Goal: Task Accomplishment & Management: Manage account settings

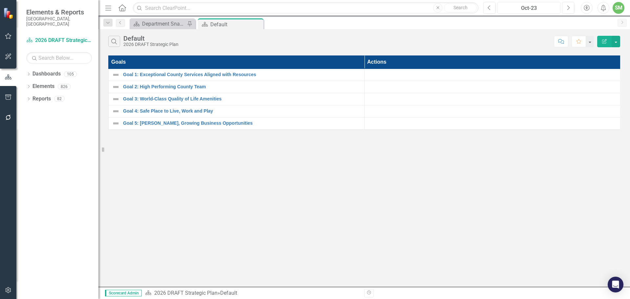
click at [533, 4] on div "Oct-23" at bounding box center [529, 8] width 58 height 8
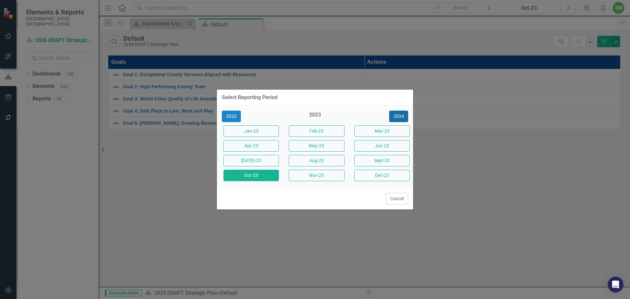
click at [395, 113] on button "2024" at bounding box center [398, 116] width 19 height 11
click at [394, 115] on button "2025" at bounding box center [398, 116] width 19 height 11
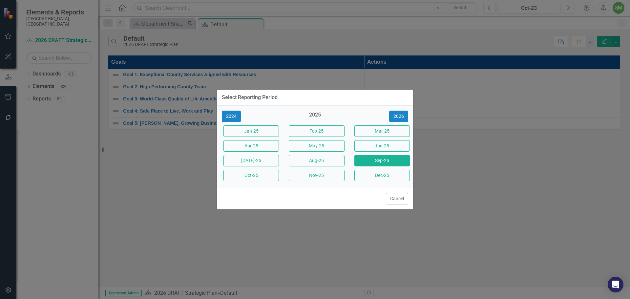
click at [380, 161] on button "Sep-25" at bounding box center [382, 160] width 55 height 11
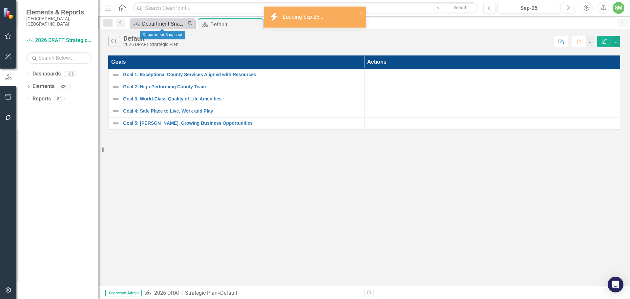
click at [155, 24] on div "Department Snapshot" at bounding box center [163, 24] width 43 height 8
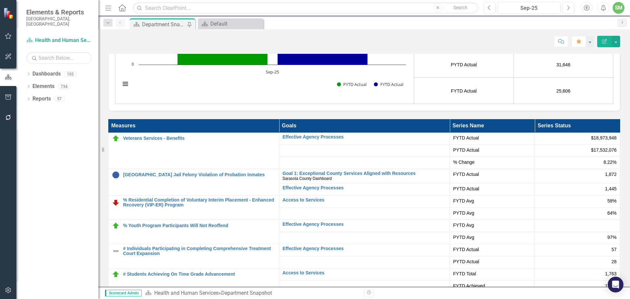
scroll to position [33, 0]
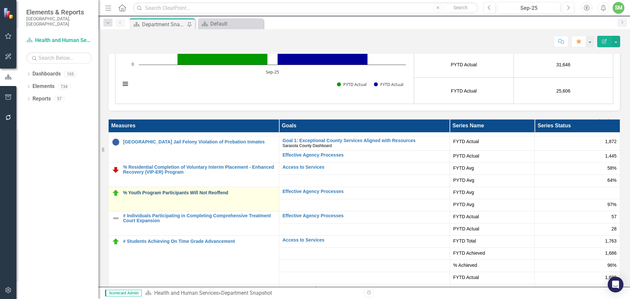
click at [205, 194] on link "% Youth Program Participants Will Not Reoffend" at bounding box center [199, 192] width 153 height 5
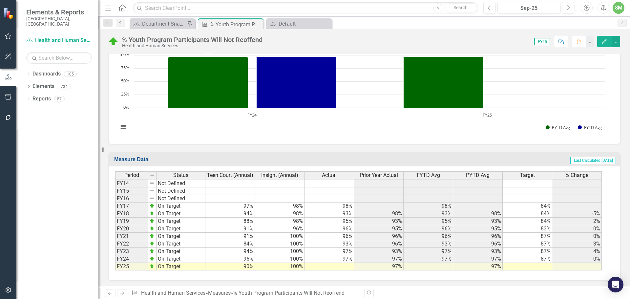
scroll to position [216, 0]
click at [337, 265] on td at bounding box center [330, 267] width 50 height 8
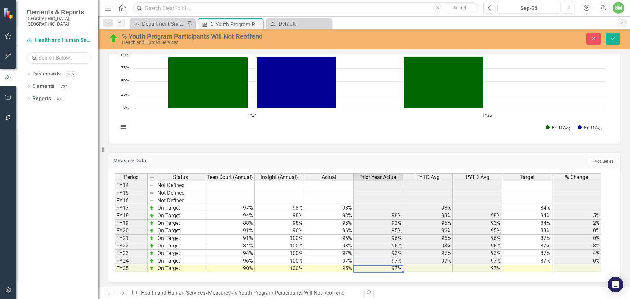
type textarea "95"
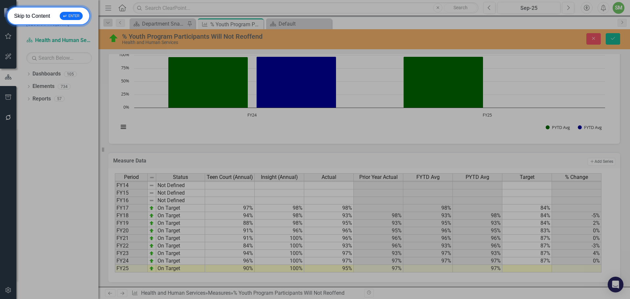
click at [66, 15] on div "↵ ENTER" at bounding box center [71, 16] width 23 height 8
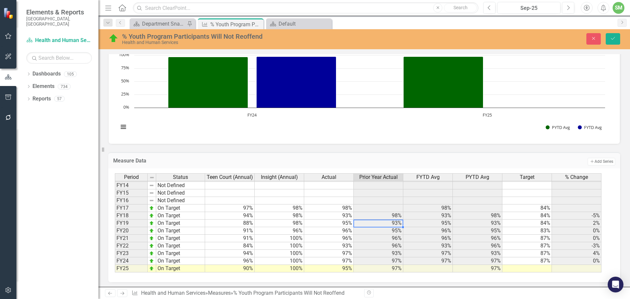
click at [369, 226] on td "93%" at bounding box center [379, 224] width 50 height 8
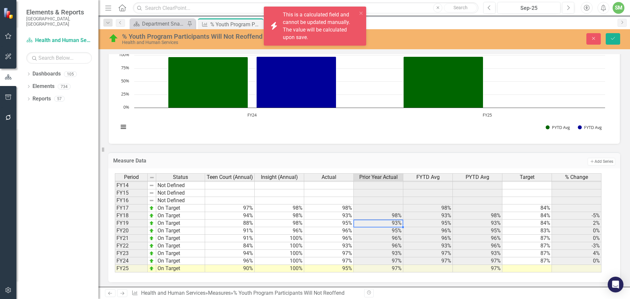
click at [339, 268] on td "95%" at bounding box center [329, 269] width 50 height 8
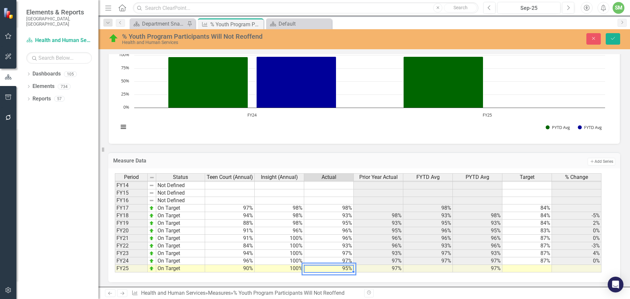
click at [438, 270] on td at bounding box center [428, 269] width 50 height 8
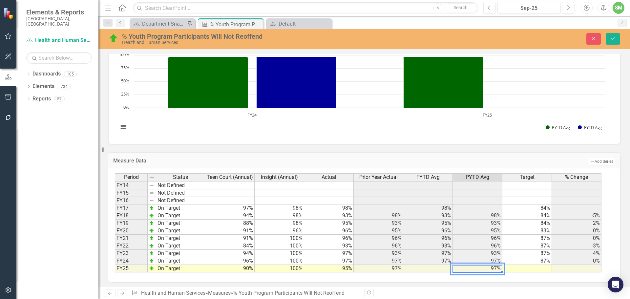
click at [481, 268] on td "97%" at bounding box center [478, 269] width 50 height 8
click at [532, 268] on td at bounding box center [528, 269] width 50 height 8
click at [524, 269] on td at bounding box center [528, 269] width 50 height 8
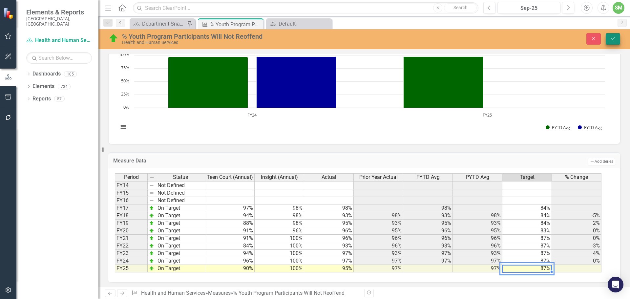
type textarea "87"
click at [611, 38] on icon "Save" at bounding box center [613, 38] width 6 height 5
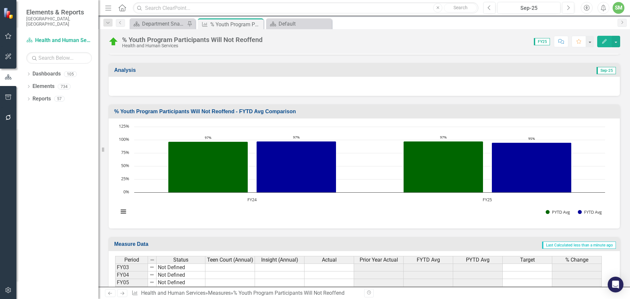
scroll to position [83, 0]
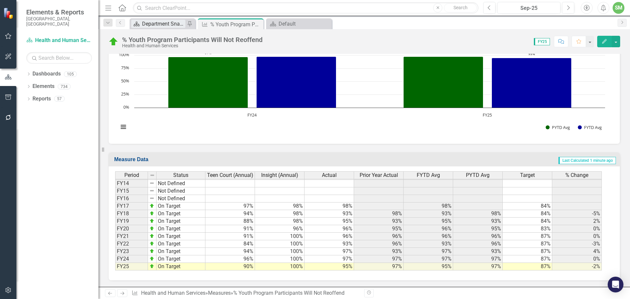
drag, startPoint x: 159, startPoint y: 22, endPoint x: 134, endPoint y: 23, distance: 25.0
click at [159, 22] on div "Department Snapshot" at bounding box center [163, 24] width 43 height 8
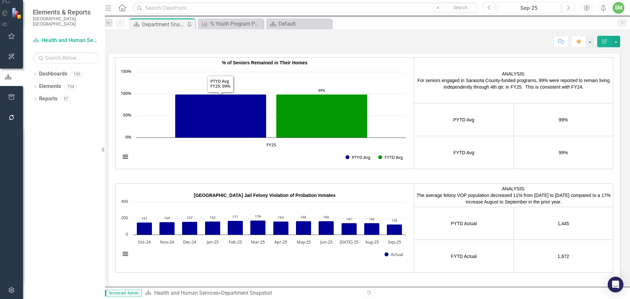
scroll to position [1334, 0]
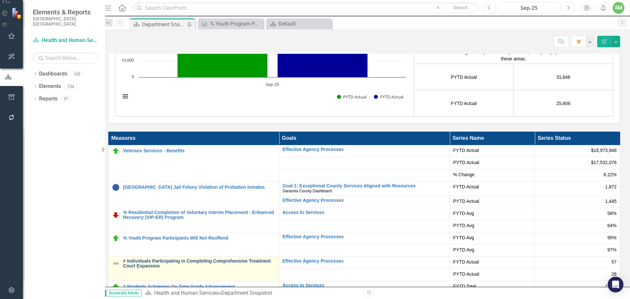
click at [176, 259] on link "# Individuals Participating in Completing Comprehensive Treatment Court Expansi…" at bounding box center [199, 264] width 153 height 10
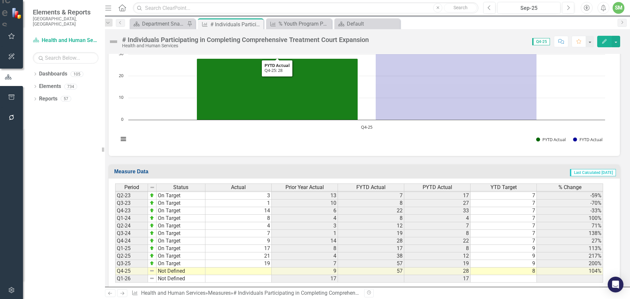
scroll to position [145, 0]
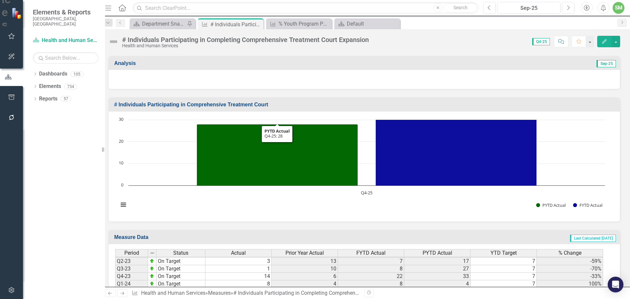
click at [297, 102] on h3 "# Individuals Participating in Comprehensive Treatment Court" at bounding box center [365, 105] width 503 height 6
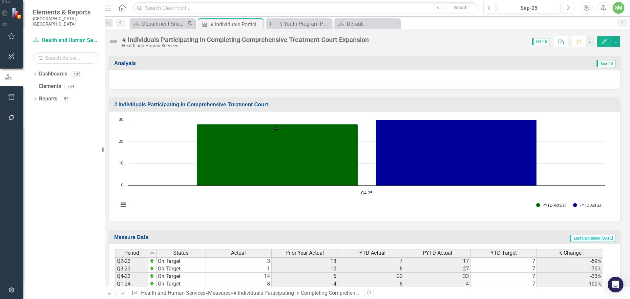
click at [297, 102] on h3 "# Individuals Participating in Comprehensive Treatment Court" at bounding box center [365, 105] width 503 height 6
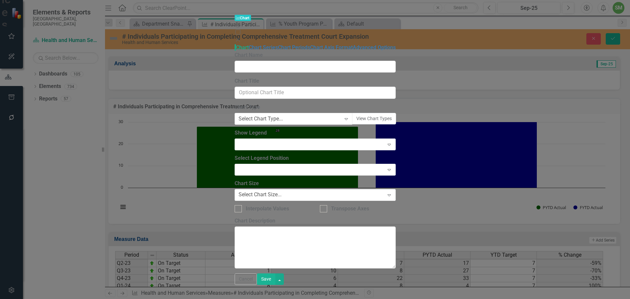
type input "# Individuals Participating in Comprehensive Treatment Court"
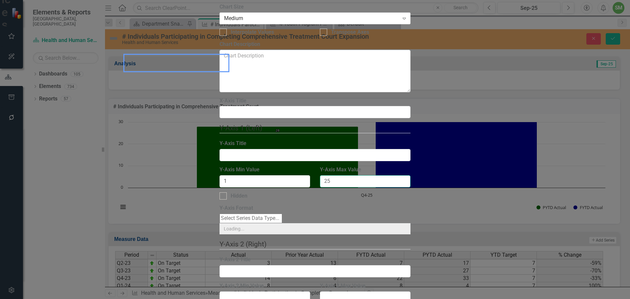
click at [351, 175] on input "25" at bounding box center [365, 181] width 91 height 12
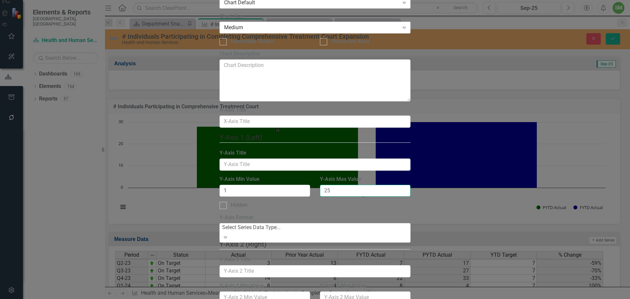
click at [351, 185] on input "25" at bounding box center [365, 191] width 91 height 12
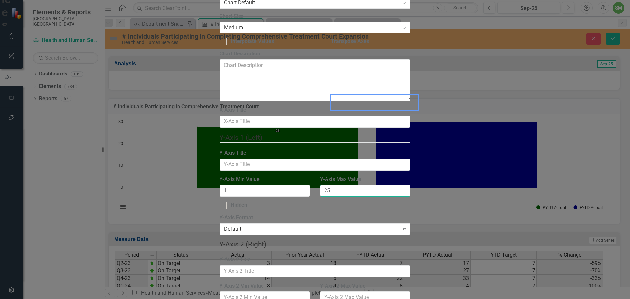
click at [333, 185] on input "25" at bounding box center [365, 191] width 91 height 12
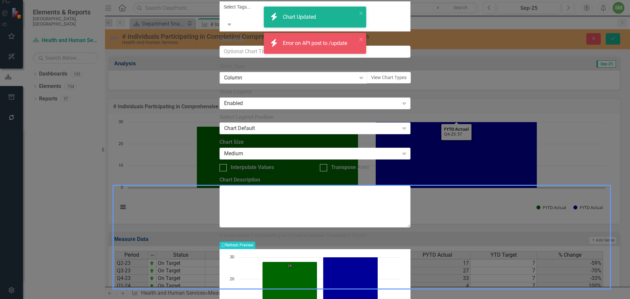
scroll to position [196, 0]
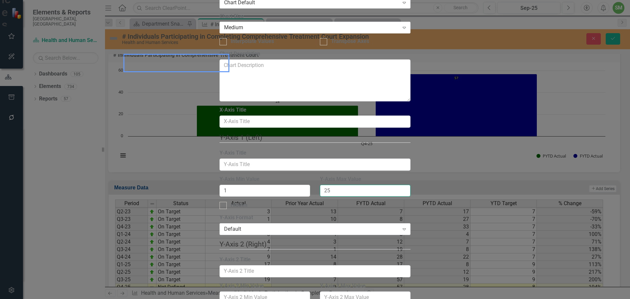
click at [355, 185] on input "25" at bounding box center [365, 191] width 91 height 12
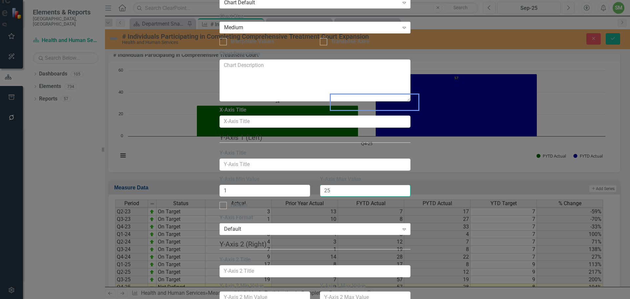
click at [355, 185] on input "25" at bounding box center [365, 191] width 91 height 12
click at [364, 185] on input "100" at bounding box center [365, 191] width 91 height 12
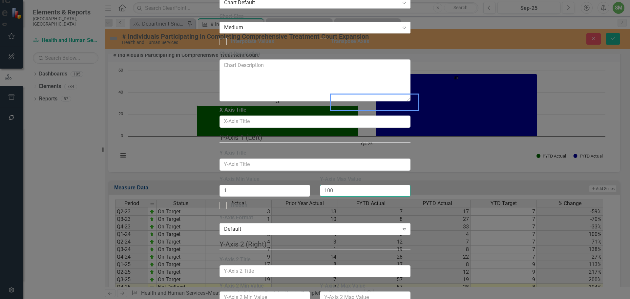
click at [364, 185] on input "100" at bounding box center [365, 191] width 91 height 12
type input "75"
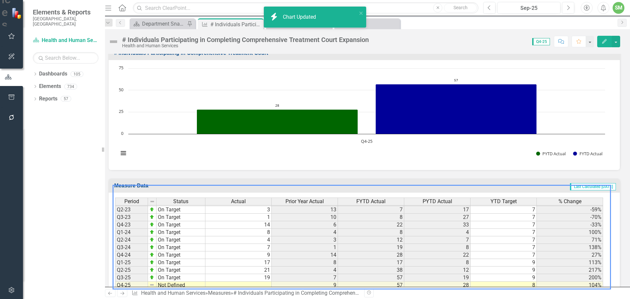
scroll to position [194, 0]
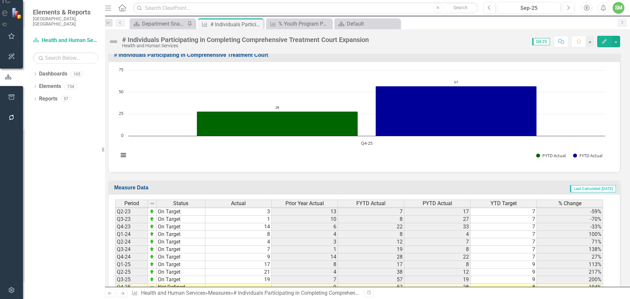
click at [339, 140] on rect "Interactive chart" at bounding box center [361, 116] width 493 height 98
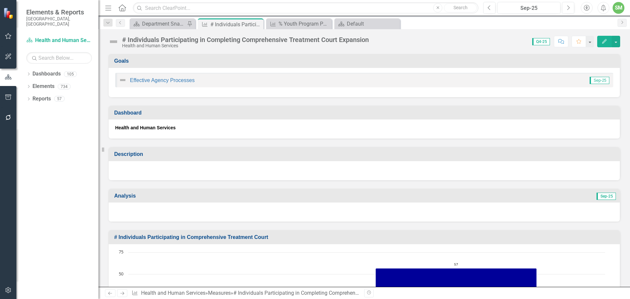
scroll to position [309, 0]
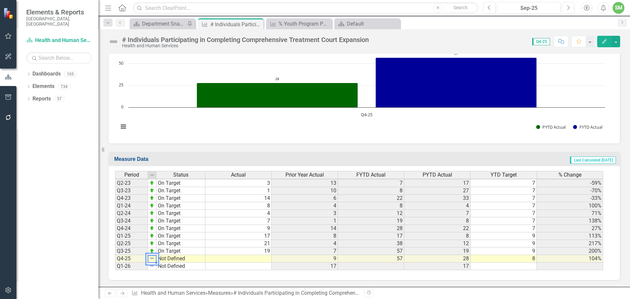
click at [153, 259] on img at bounding box center [151, 258] width 5 height 5
click at [179, 259] on td "Not Defined" at bounding box center [181, 259] width 49 height 8
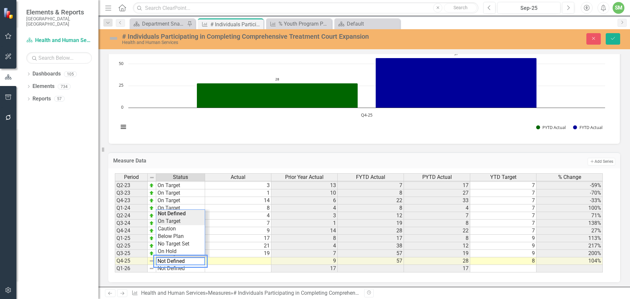
type textarea "On Target"
click at [174, 220] on div "Period Status Actual Prior Year Actual FYTD Actual PYTD Actual YTD Target % Cha…" at bounding box center [362, 222] width 494 height 99
click at [255, 266] on td at bounding box center [238, 269] width 66 height 8
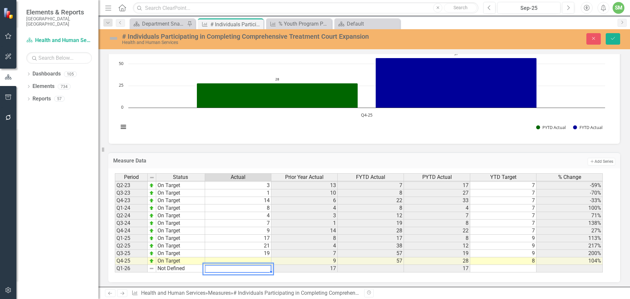
click at [266, 260] on td at bounding box center [238, 261] width 66 height 8
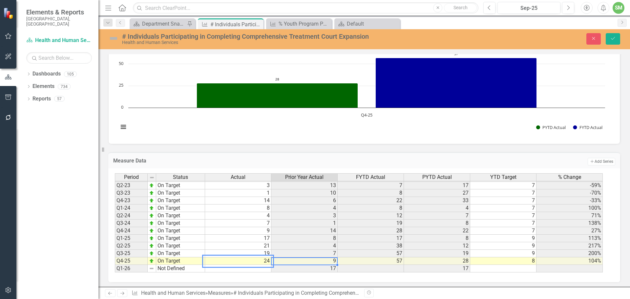
type textarea "24"
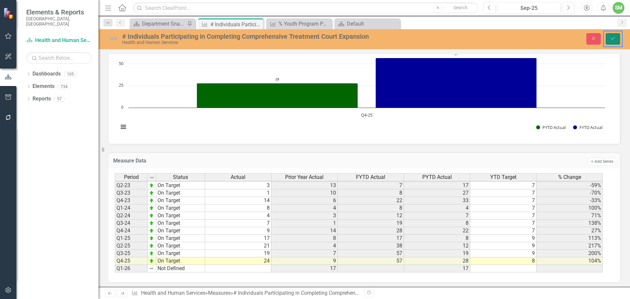
click at [618, 37] on button "Save" at bounding box center [613, 38] width 14 height 11
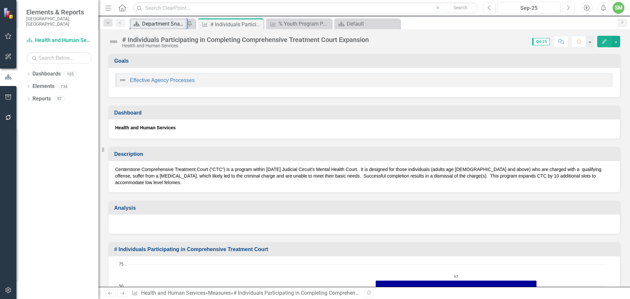
click at [159, 23] on div "Department Snapshot" at bounding box center [163, 24] width 43 height 8
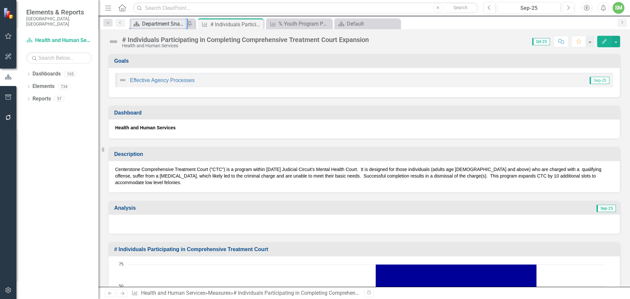
click at [165, 22] on div "Department Snapshot" at bounding box center [163, 24] width 43 height 8
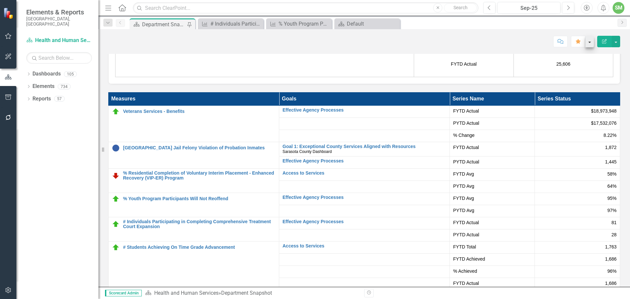
scroll to position [1313, 0]
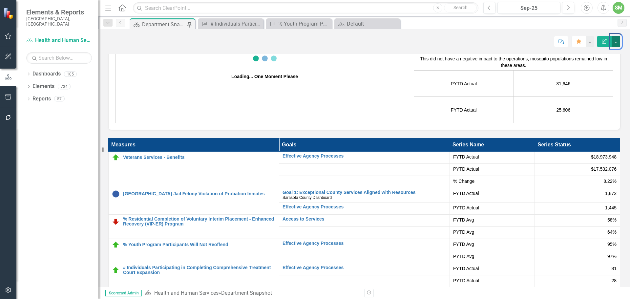
click at [616, 40] on button "color: lightseagreen" at bounding box center [616, 41] width 9 height 11
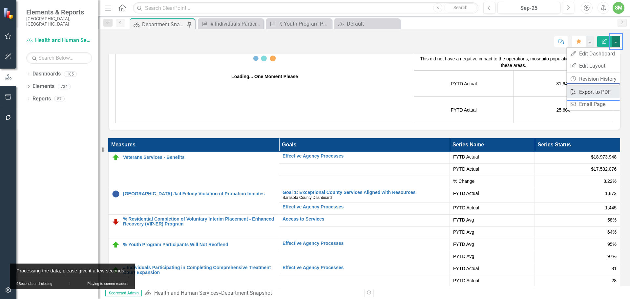
click at [591, 91] on link "PDF Export to PDF" at bounding box center [593, 92] width 53 height 12
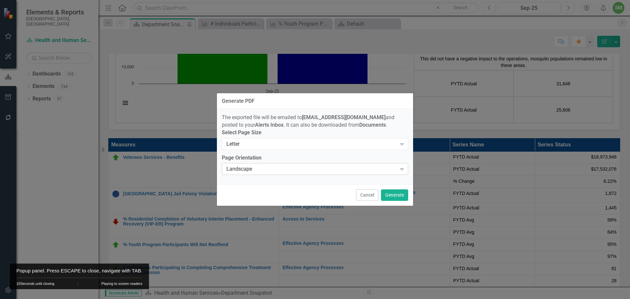
click at [277, 170] on div "Landscape" at bounding box center [312, 169] width 170 height 8
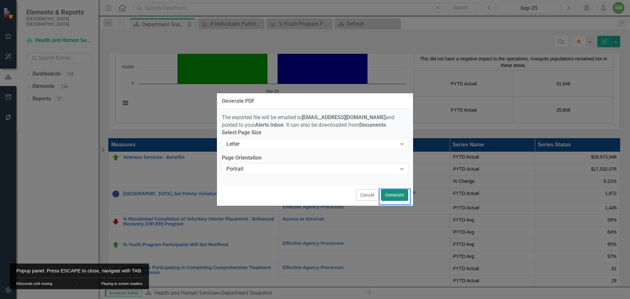
click at [392, 195] on button "Generate" at bounding box center [394, 194] width 27 height 11
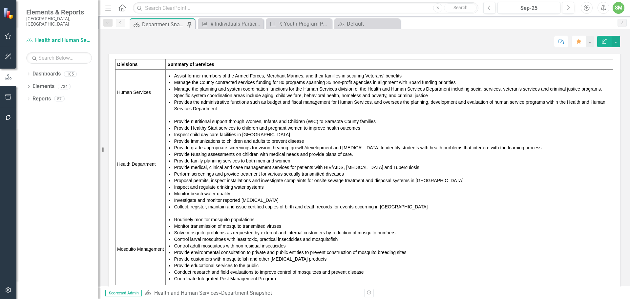
scroll to position [131, 0]
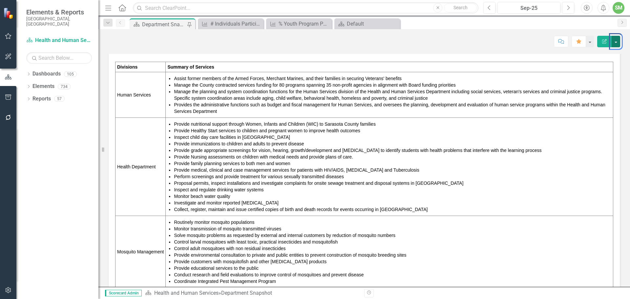
click at [616, 41] on button "color: lightseagreen" at bounding box center [616, 41] width 9 height 11
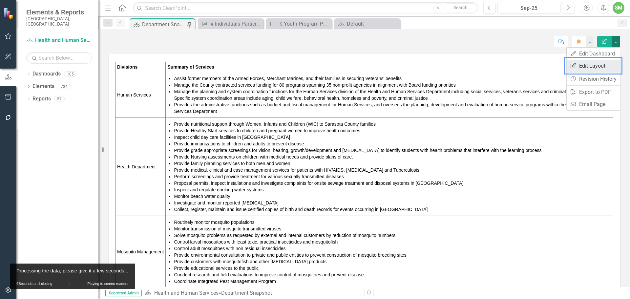
click at [594, 63] on link "Edit Report Edit Layout" at bounding box center [593, 66] width 53 height 12
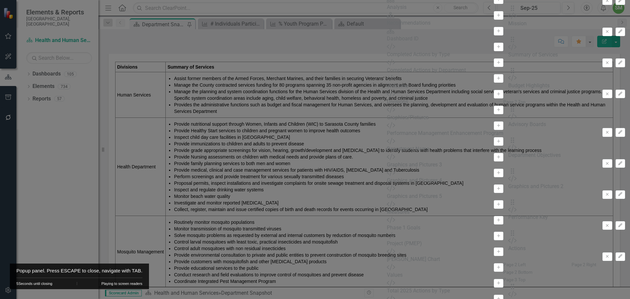
scroll to position [230, 0]
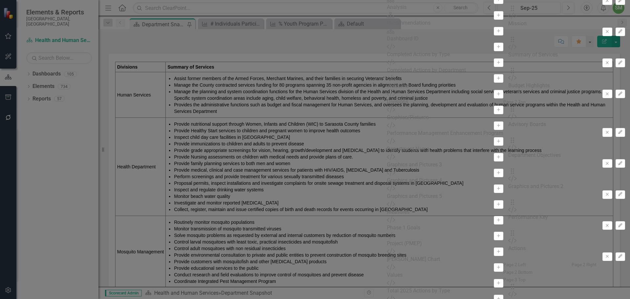
drag, startPoint x: 296, startPoint y: 216, endPoint x: 284, endPoint y: 110, distance: 106.3
click at [504, 110] on div "The fields (or pods) that are available for you to include on the detail page a…" at bounding box center [567, 149] width 127 height 490
drag, startPoint x: 459, startPoint y: 217, endPoint x: 453, endPoint y: 134, distance: 83.2
click at [504, 134] on div "The fields (or pods) that are available for you to include on the detail page a…" at bounding box center [567, 149] width 127 height 490
click at [509, 283] on div "Drag Custom Performance Highlights Remove Edit" at bounding box center [567, 298] width 117 height 31
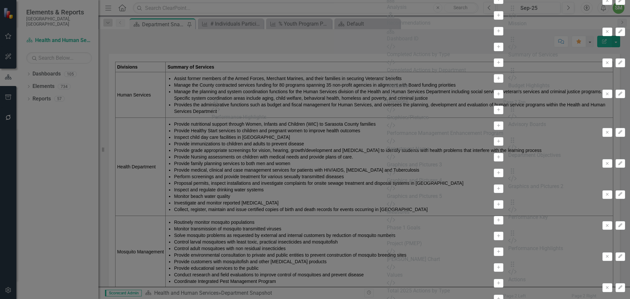
drag, startPoint x: 228, startPoint y: 218, endPoint x: 226, endPoint y: 110, distance: 108.7
drag, startPoint x: 227, startPoint y: 120, endPoint x: 227, endPoint y: 96, distance: 24.3
click at [504, 96] on div "The fields (or pods) that are available for you to include on the detail page a…" at bounding box center [567, 149] width 127 height 490
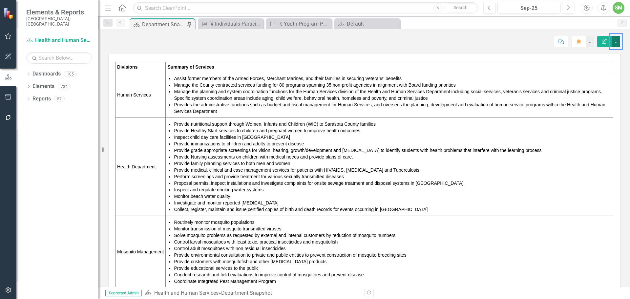
click at [615, 41] on button "color: lightseagreen" at bounding box center [616, 41] width 9 height 11
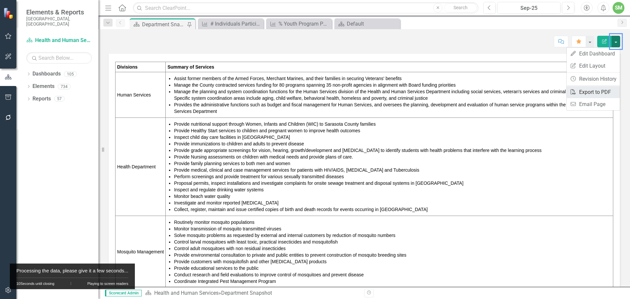
click at [587, 91] on link "PDF Export to PDF" at bounding box center [593, 92] width 53 height 12
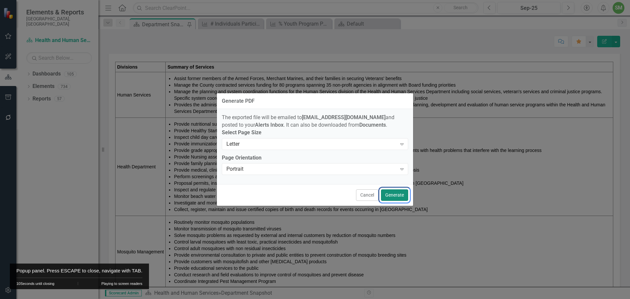
click at [393, 196] on button "Generate" at bounding box center [394, 194] width 27 height 11
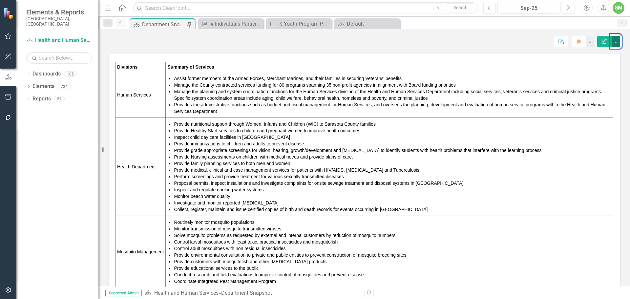
click at [616, 42] on button "color: lightseagreen" at bounding box center [616, 41] width 9 height 11
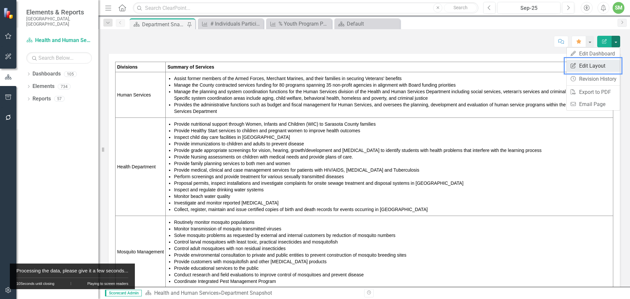
click at [584, 66] on link "Edit Report Edit Layout" at bounding box center [593, 66] width 53 height 12
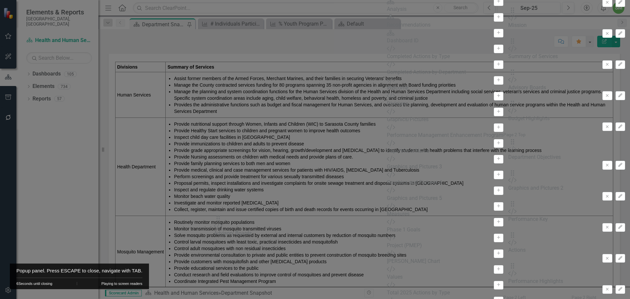
drag, startPoint x: 226, startPoint y: 245, endPoint x: 227, endPoint y: 223, distance: 21.7
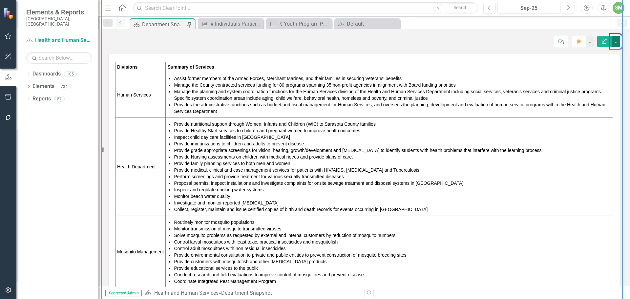
click at [615, 41] on button "color: lightseagreen" at bounding box center [616, 41] width 9 height 11
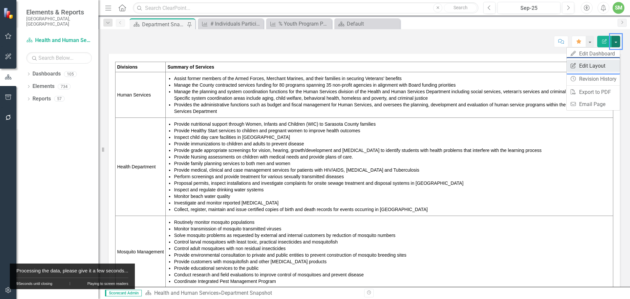
click at [592, 65] on link "Edit Report Edit Layout" at bounding box center [593, 66] width 53 height 12
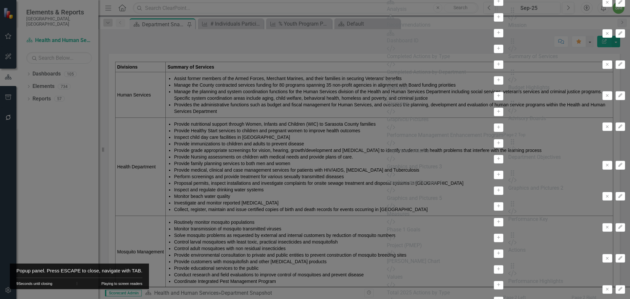
scroll to position [261, 0]
click at [504, 204] on div "The fields (or pods) that are available for you to include on the detail page a…" at bounding box center [567, 139] width 127 height 467
drag, startPoint x: 226, startPoint y: 206, endPoint x: 429, endPoint y: 113, distance: 223.8
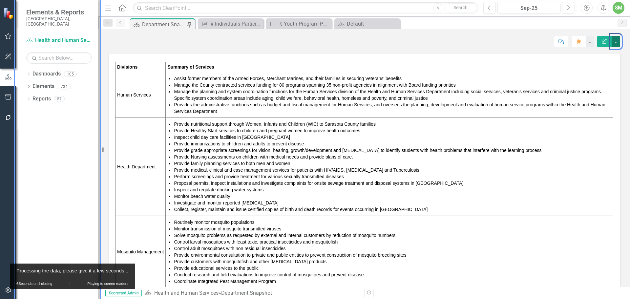
click at [616, 40] on button "color: lightseagreen" at bounding box center [616, 41] width 9 height 11
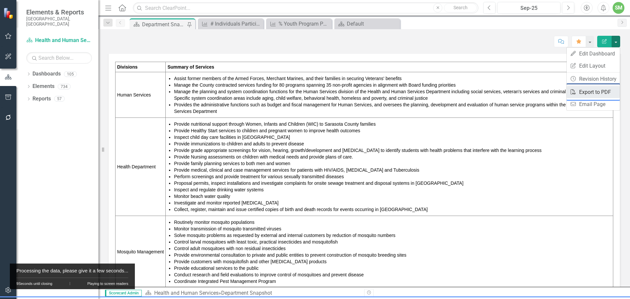
click at [586, 91] on link "PDF Export to PDF" at bounding box center [593, 92] width 53 height 12
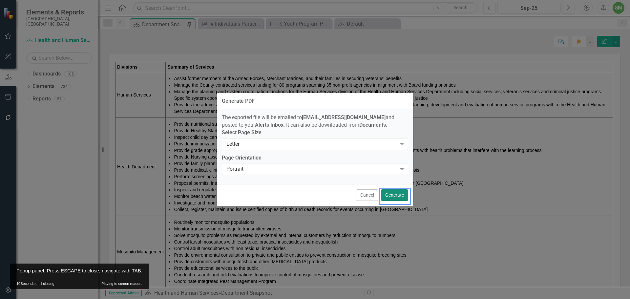
drag, startPoint x: 397, startPoint y: 193, endPoint x: 35, endPoint y: 73, distance: 381.6
click at [397, 193] on button "Generate" at bounding box center [394, 194] width 27 height 11
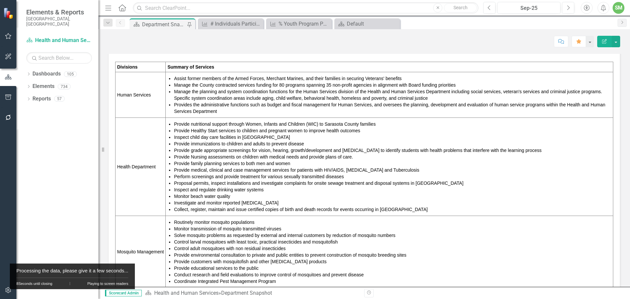
scroll to position [0, 0]
